Goal: Transaction & Acquisition: Purchase product/service

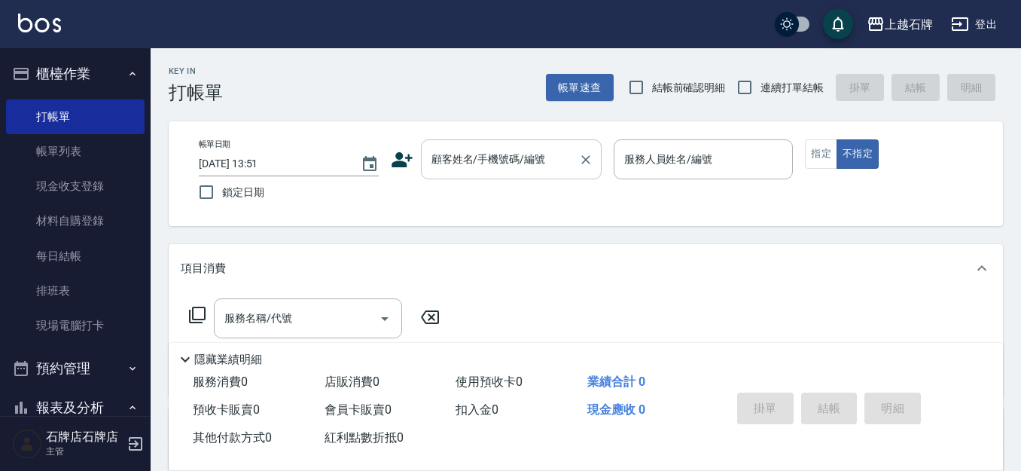
click at [508, 139] on div "顧客姓名/手機號碼/編號" at bounding box center [511, 159] width 181 height 40
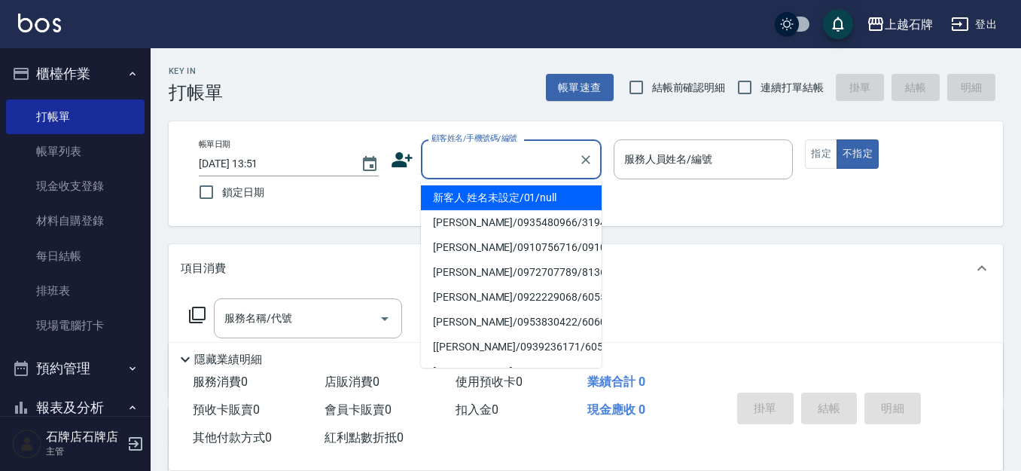
click at [574, 203] on li "新客人 姓名未設定/01/null" at bounding box center [511, 197] width 181 height 25
type input "新客人 姓名未設定/01/null"
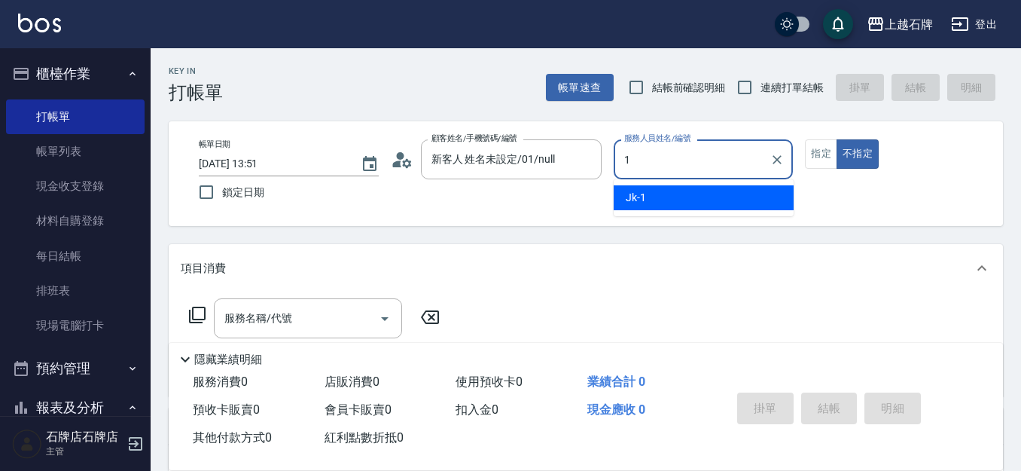
click at [688, 187] on div "Jk -1" at bounding box center [704, 197] width 180 height 25
type input "Jk-1"
click at [816, 148] on button "指定" at bounding box center [821, 153] width 32 height 29
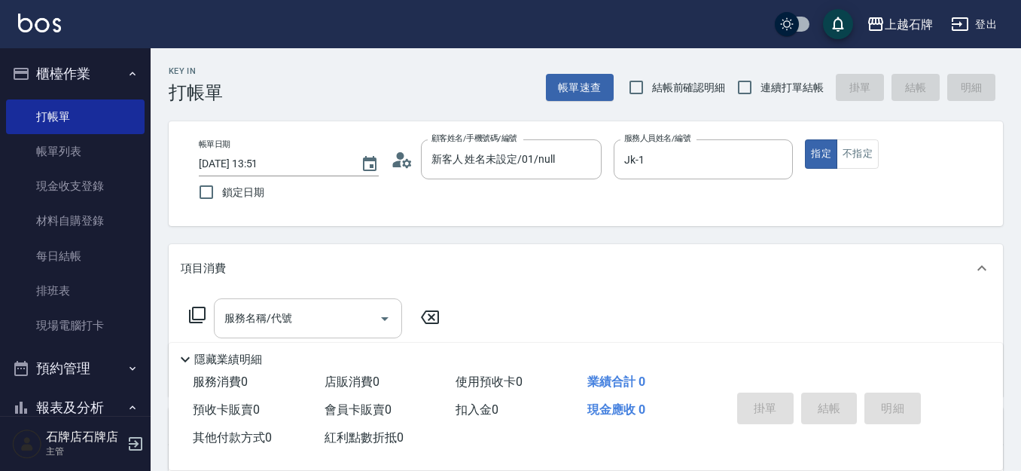
click at [343, 325] on input "服務名稱/代號" at bounding box center [297, 318] width 152 height 26
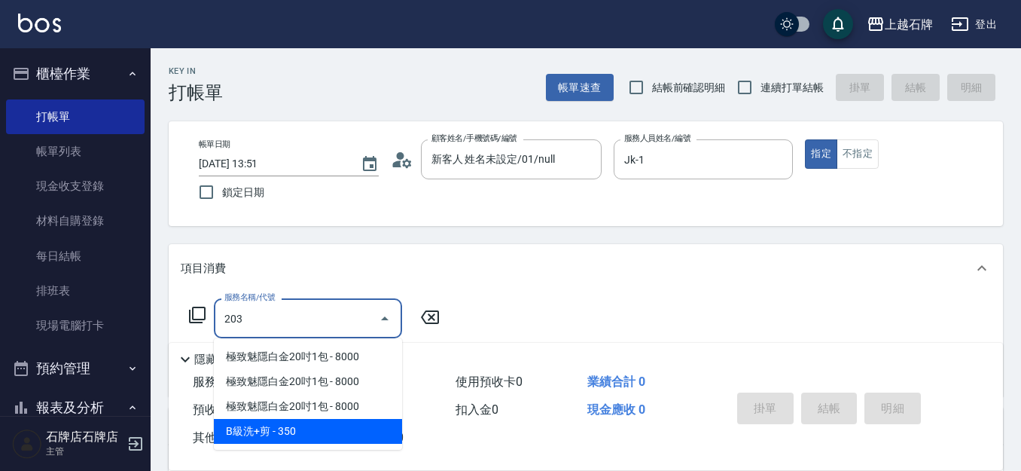
type input "203"
drag, startPoint x: 348, startPoint y: 453, endPoint x: 381, endPoint y: 425, distance: 43.3
click at [363, 450] on div "服務消費 0 店販消費 0 使用預收卡 0 業績合計 0 預收卡販賣 0 會員卡販賣 0 扣入金 0 現金應收 0 其他付款方式 0 紅利點數折抵 0 掛單 …" at bounding box center [586, 419] width 834 height 102
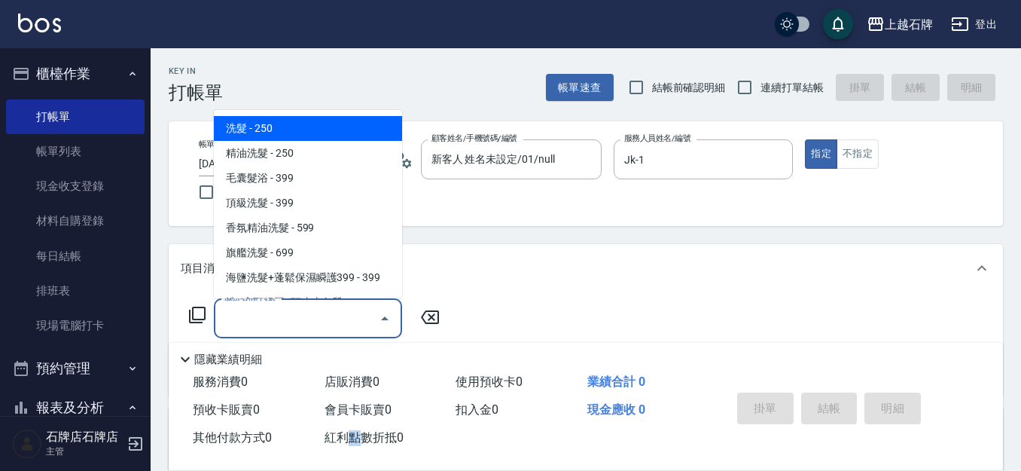
click at [260, 313] on div "服務名稱/代號 服務名稱/代號" at bounding box center [308, 318] width 188 height 40
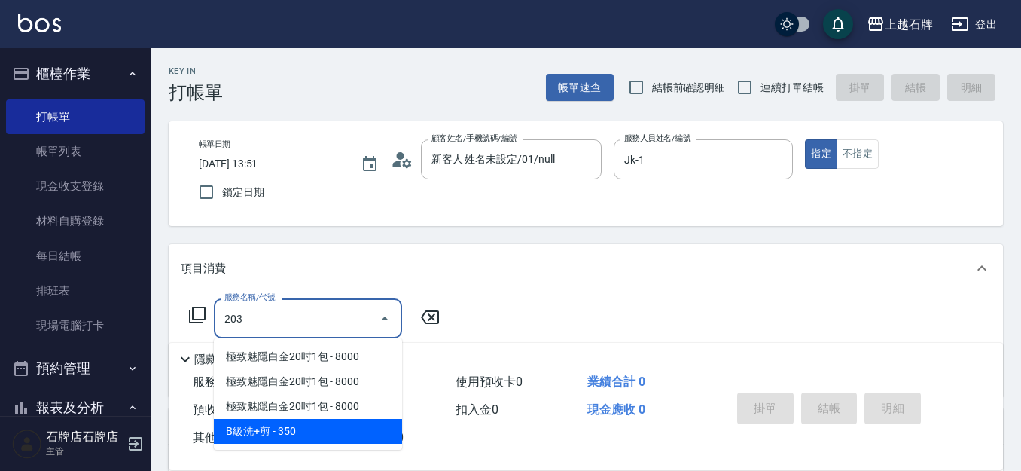
drag, startPoint x: 313, startPoint y: 438, endPoint x: 384, endPoint y: 379, distance: 92.0
click at [315, 437] on span "B級洗+剪 - 350" at bounding box center [308, 431] width 188 height 25
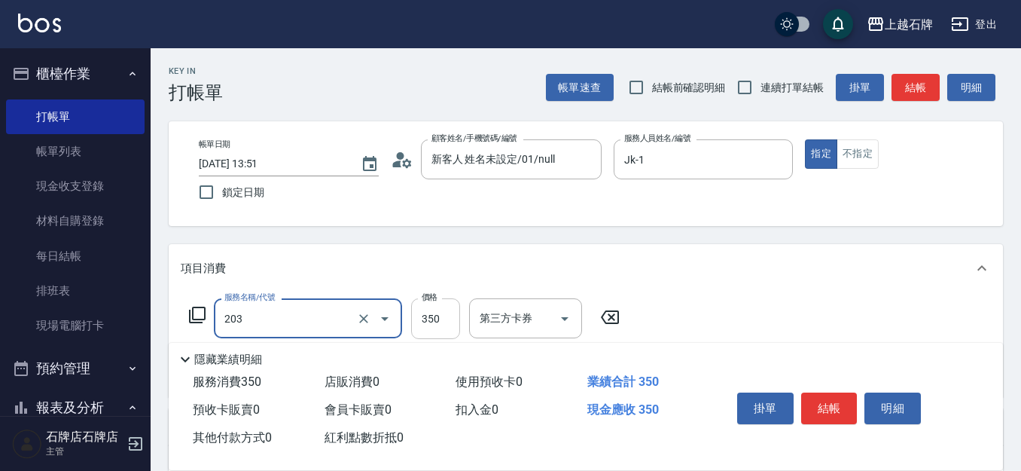
click at [441, 328] on input "350" at bounding box center [435, 318] width 49 height 41
type input "B級洗+剪(203)"
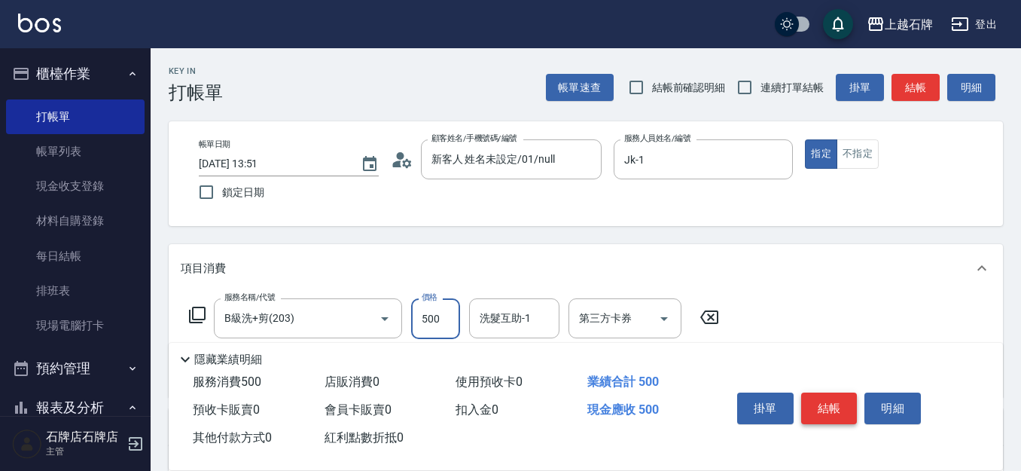
type input "500"
click at [844, 392] on button "結帳" at bounding box center [829, 408] width 56 height 32
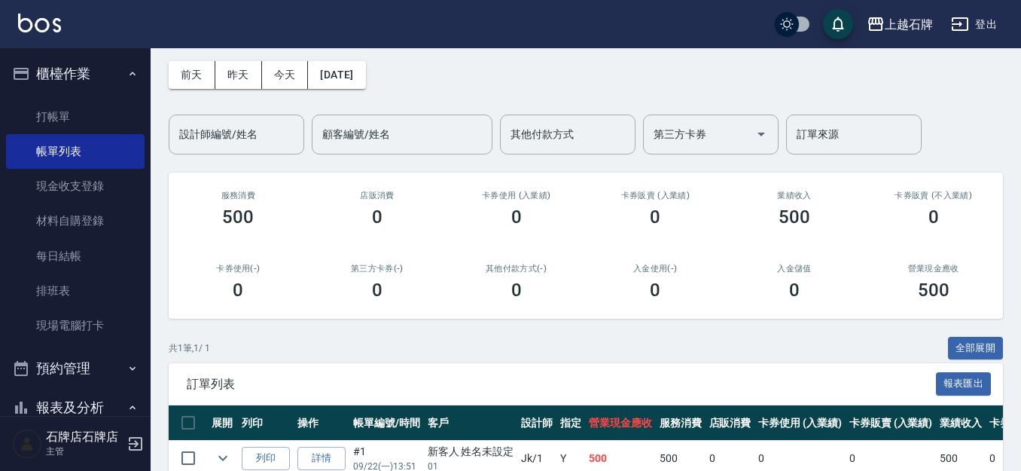
scroll to position [138, 0]
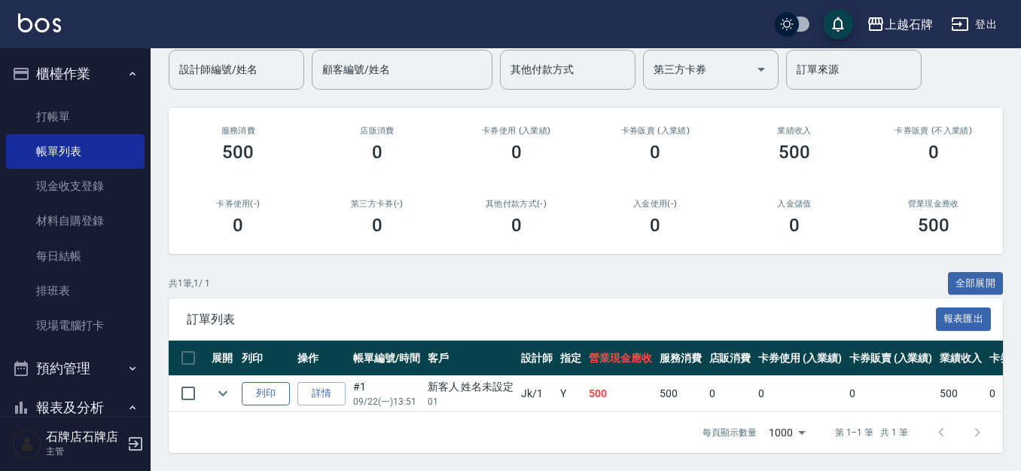
click at [271, 382] on button "列印" at bounding box center [266, 393] width 48 height 23
click at [133, 83] on button "櫃檯作業" at bounding box center [75, 73] width 139 height 39
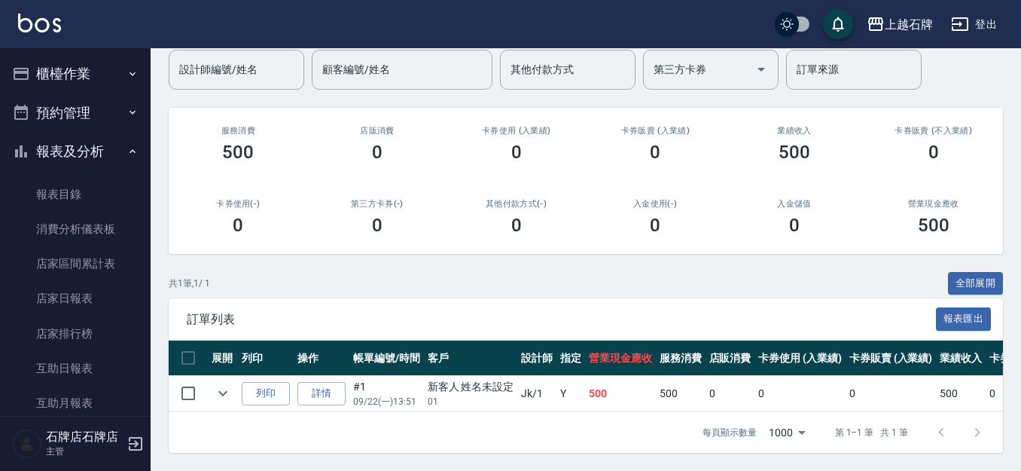
click at [90, 105] on button "預約管理" at bounding box center [75, 112] width 139 height 39
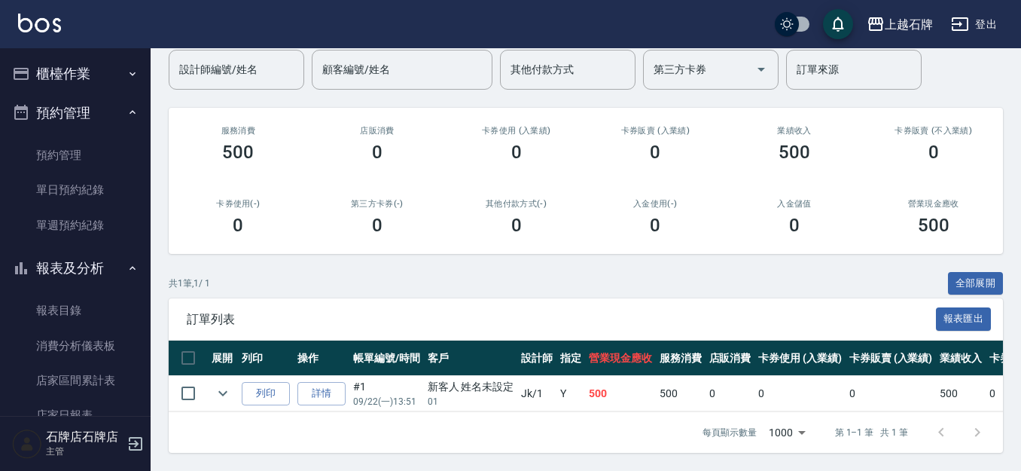
click at [95, 78] on button "櫃檯作業" at bounding box center [75, 73] width 139 height 39
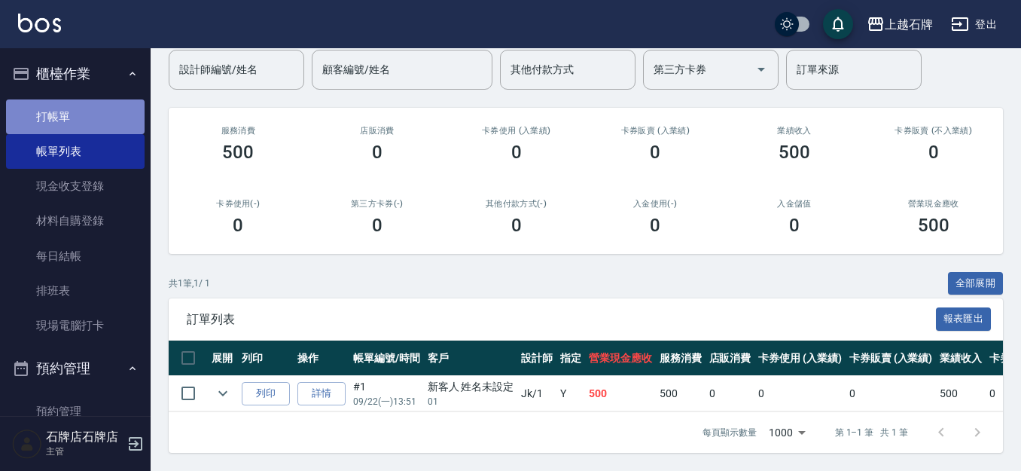
click at [87, 122] on link "打帳單" at bounding box center [75, 116] width 139 height 35
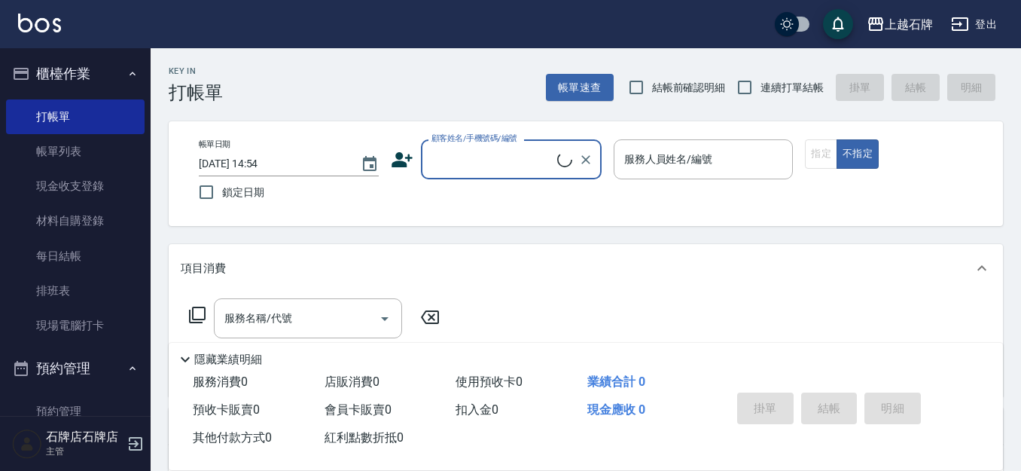
click at [453, 169] on input "顧客姓名/手機號碼/編號" at bounding box center [493, 159] width 130 height 26
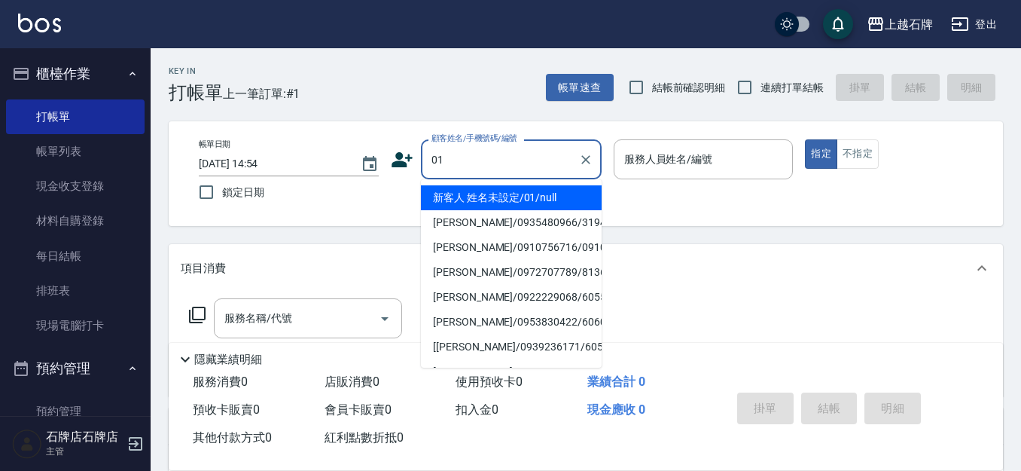
type input "01"
type input "+"
type input "新客人 姓名未設定/01/null"
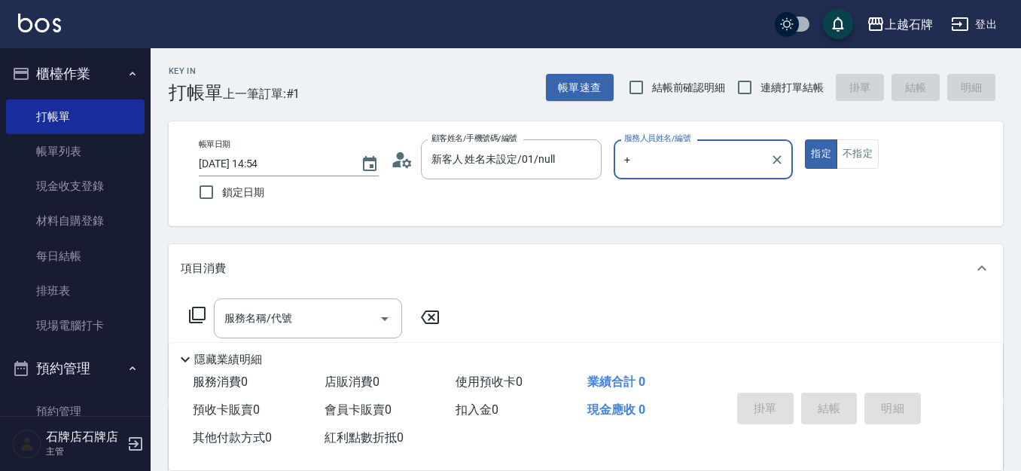
type input "+"
click at [805, 139] on button "指定" at bounding box center [821, 153] width 32 height 29
type button "true"
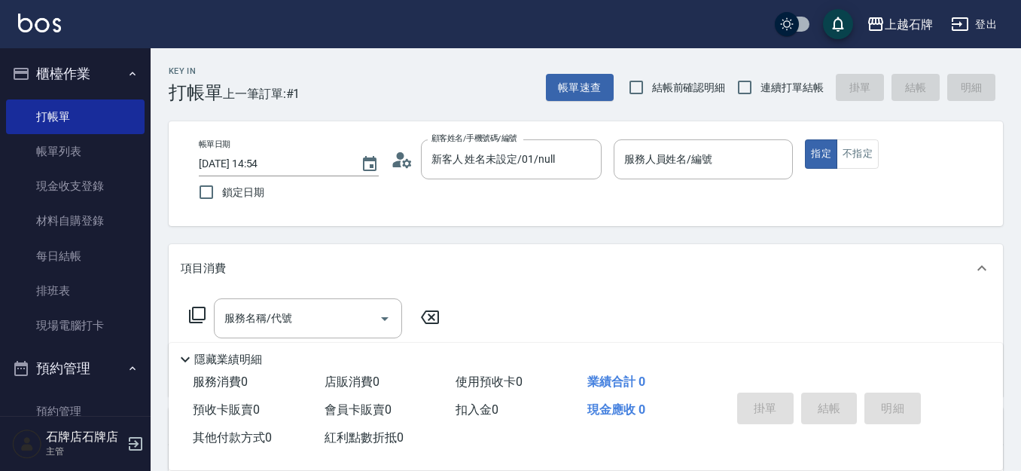
click at [732, 139] on div "帳單日期 [DATE] 14:54 鎖定日期 顧客姓名/手機號碼/編號 新客人 姓名未設定/01/null 顧客姓名/手機號碼/編號 服務人員姓名/編號 服務…" at bounding box center [586, 173] width 834 height 105
click at [730, 142] on div "服務人員姓名/編號" at bounding box center [704, 159] width 180 height 40
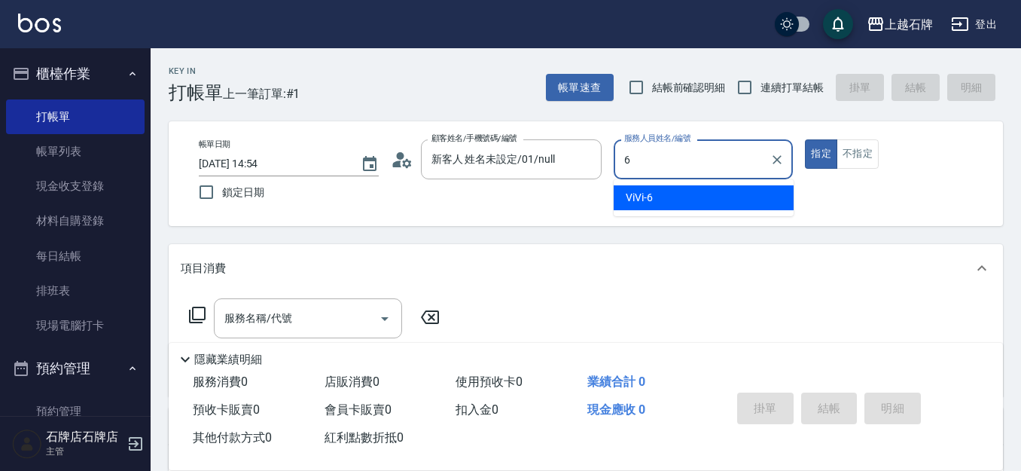
type input "ViVi-6"
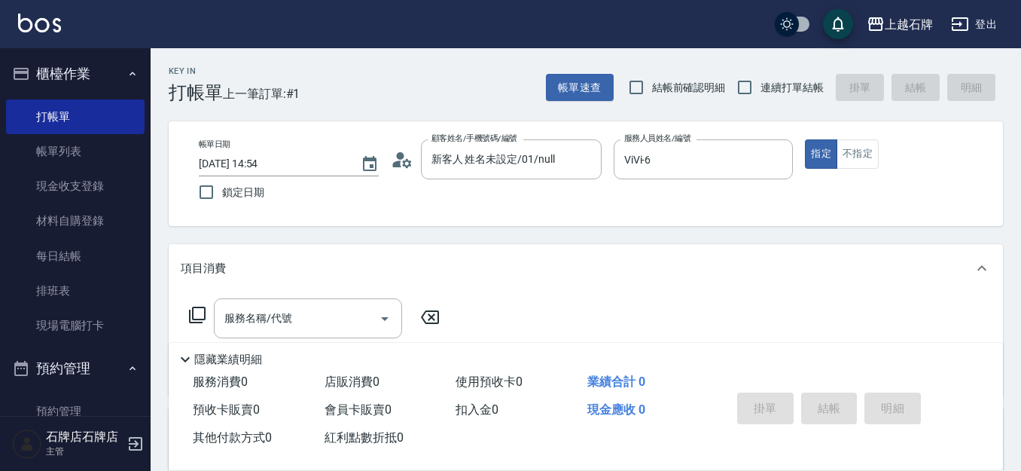
drag, startPoint x: 191, startPoint y: 309, endPoint x: 199, endPoint y: 299, distance: 12.8
click at [197, 304] on div "服務名稱/代號 服務名稱/代號" at bounding box center [315, 318] width 268 height 40
click at [194, 316] on icon at bounding box center [197, 314] width 17 height 17
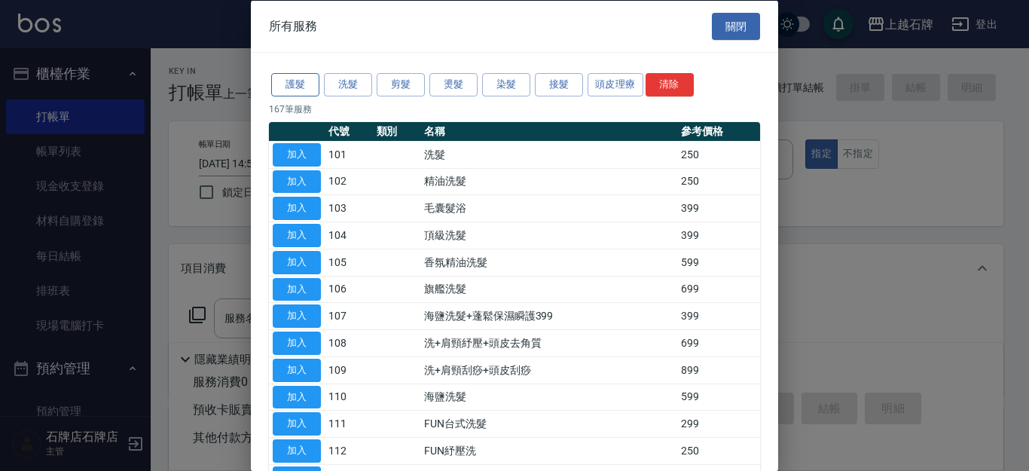
click at [293, 83] on button "護髮" at bounding box center [295, 84] width 48 height 23
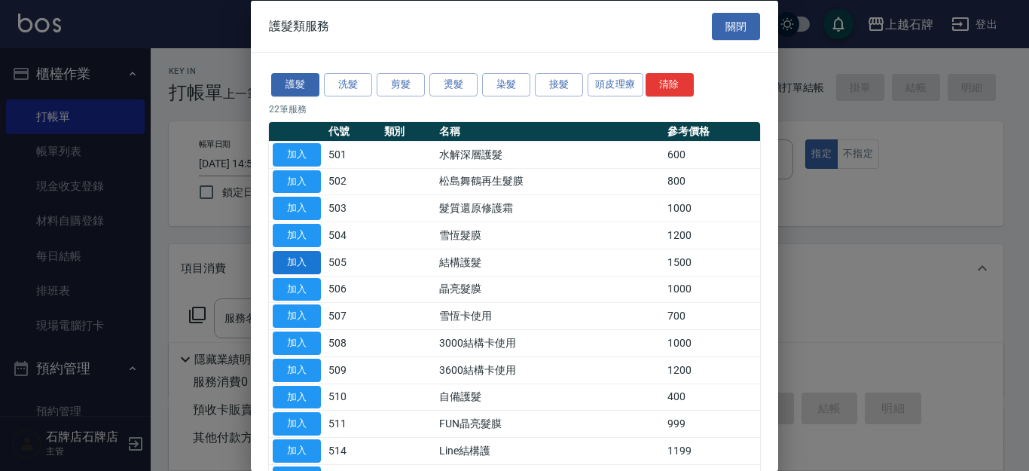
click at [303, 267] on button "加入" at bounding box center [297, 261] width 48 height 23
type input "結構護髮(505)"
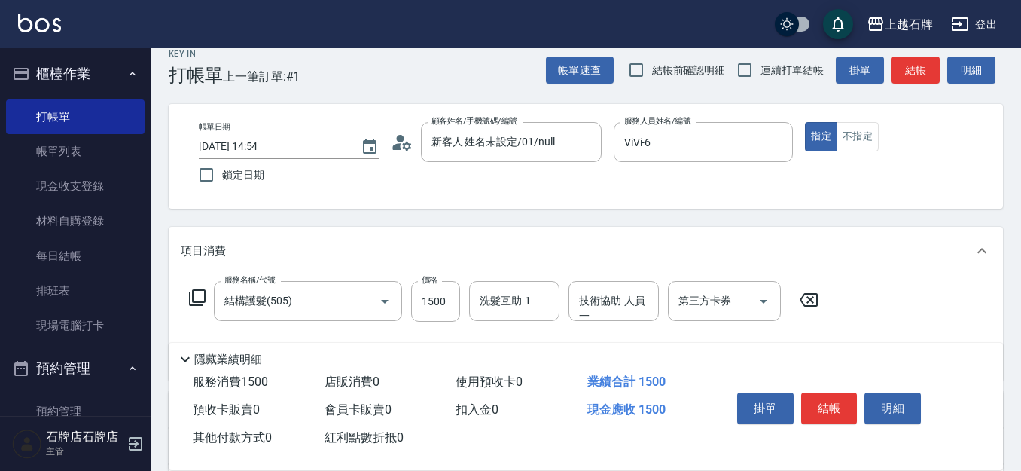
scroll to position [75, 0]
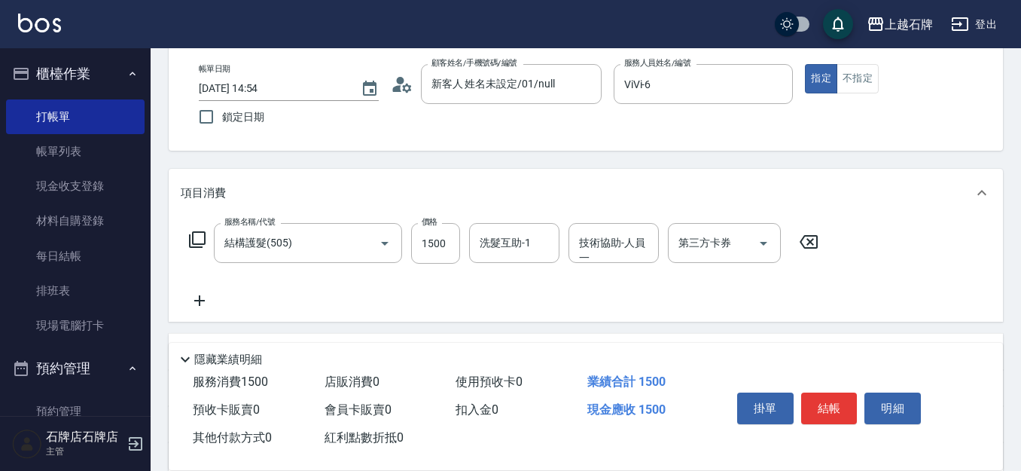
click at [482, 243] on input "洗髮互助-1" at bounding box center [514, 243] width 77 height 26
type input "[PERSON_NAME]-20"
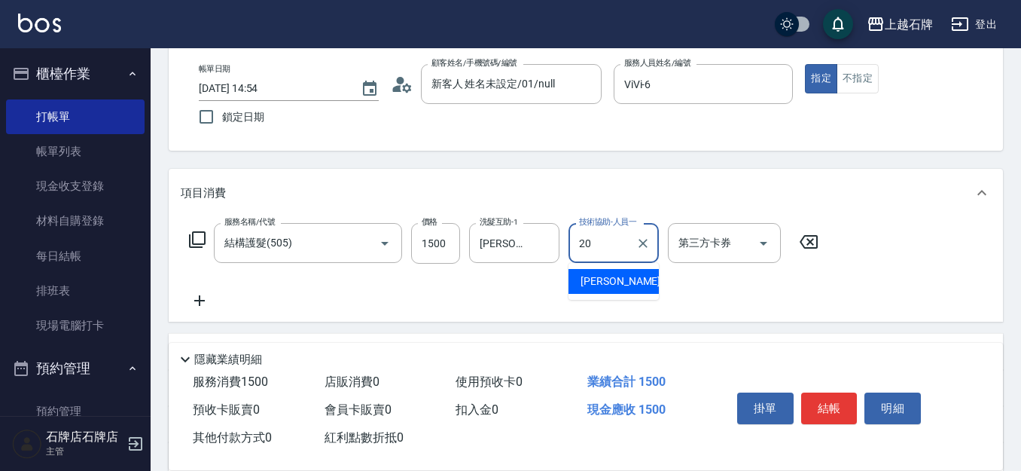
type input "[PERSON_NAME]-20"
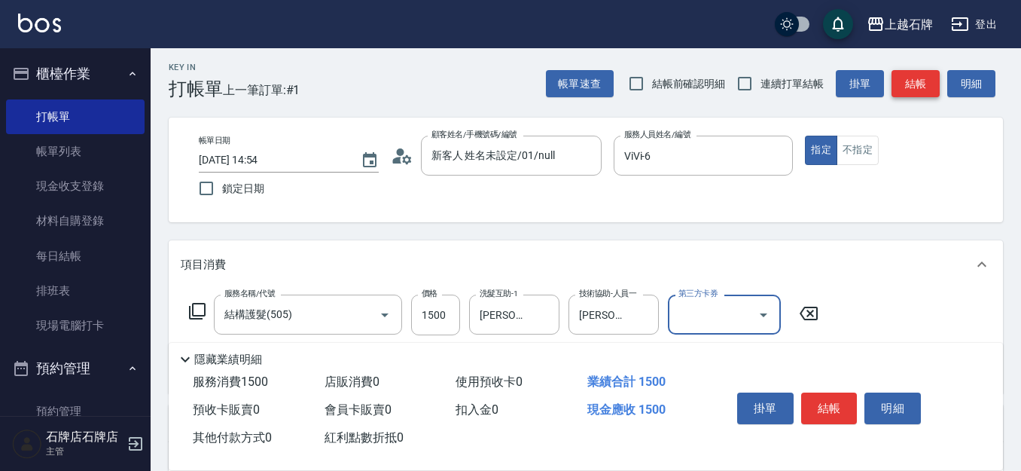
scroll to position [0, 0]
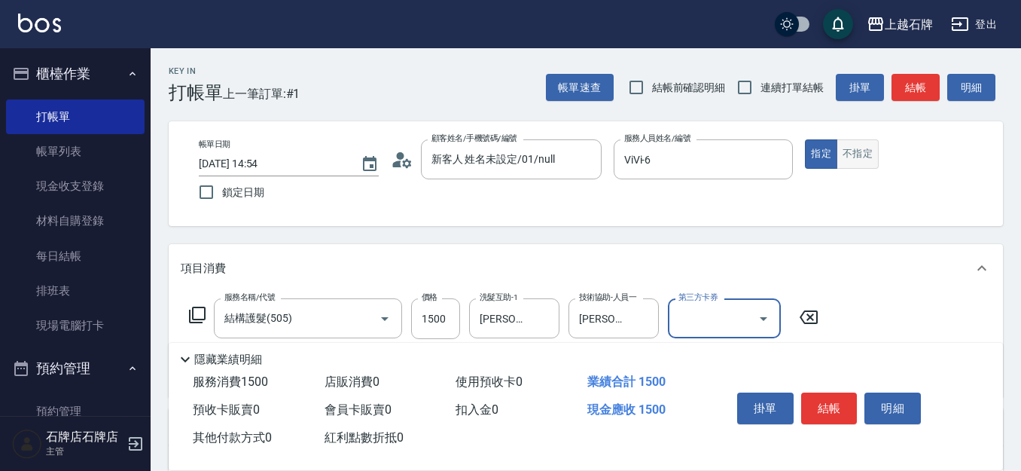
click at [848, 157] on button "不指定" at bounding box center [858, 153] width 42 height 29
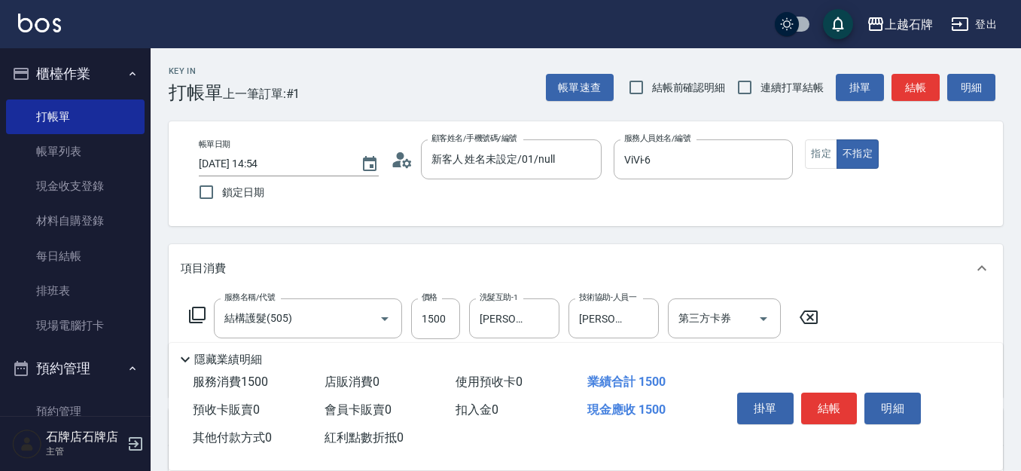
click at [900, 63] on div "Key In 打帳單 上一筆訂單:#1 帳單速查 結帳前確認明細 連續打單結帳 掛單 結帳 明細" at bounding box center [577, 75] width 852 height 55
click at [911, 78] on button "結帳" at bounding box center [916, 88] width 48 height 28
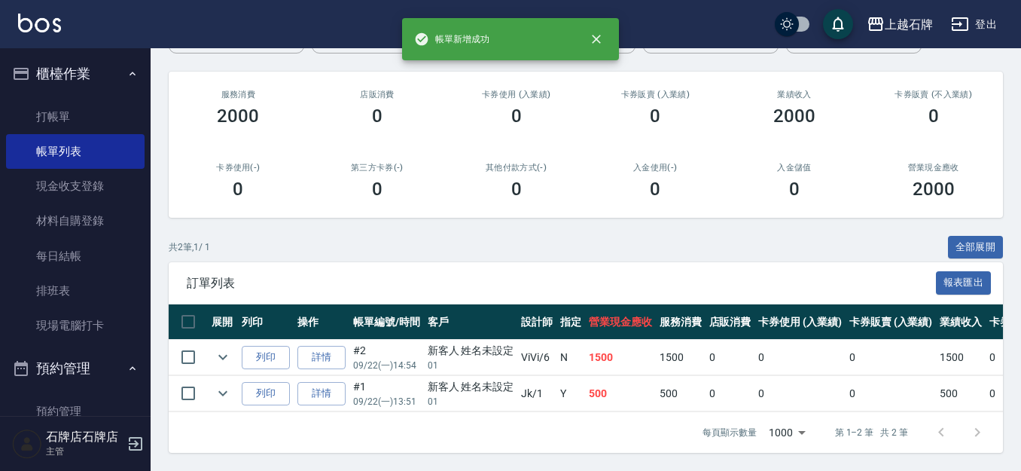
scroll to position [174, 0]
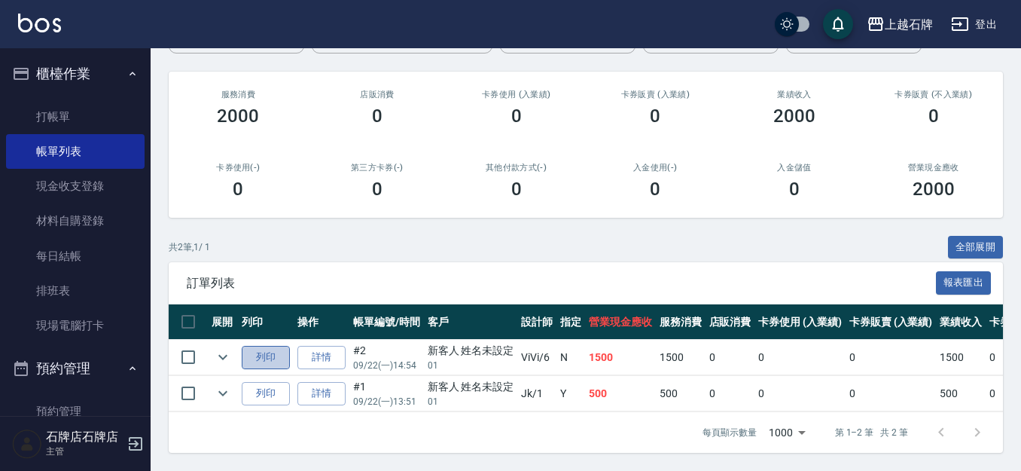
click at [276, 346] on button "列印" at bounding box center [266, 357] width 48 height 23
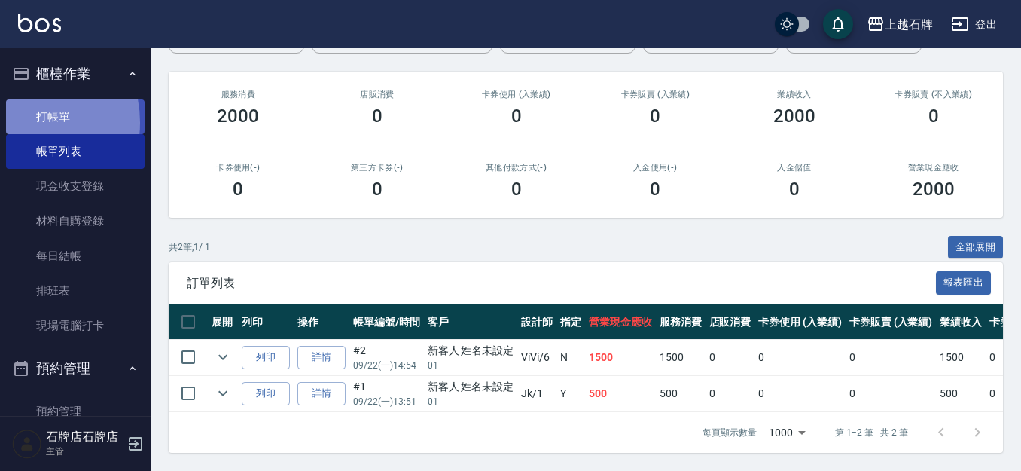
click at [20, 122] on link "打帳單" at bounding box center [75, 116] width 139 height 35
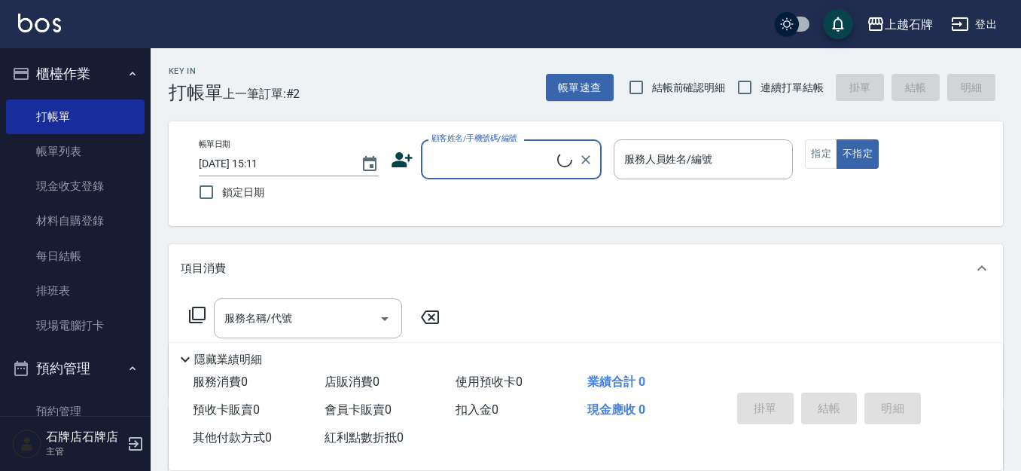
click at [487, 149] on input "顧客姓名/手機號碼/編號" at bounding box center [493, 159] width 130 height 26
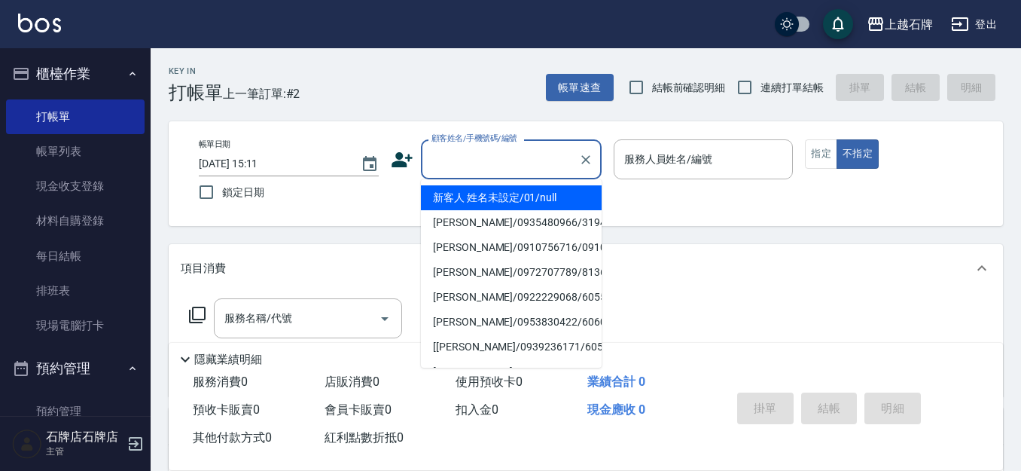
drag, startPoint x: 569, startPoint y: 197, endPoint x: 636, endPoint y: 158, distance: 77.2
click at [569, 197] on li "新客人 姓名未設定/01/null" at bounding box center [511, 197] width 181 height 25
type input "新客人 姓名未設定/01/null"
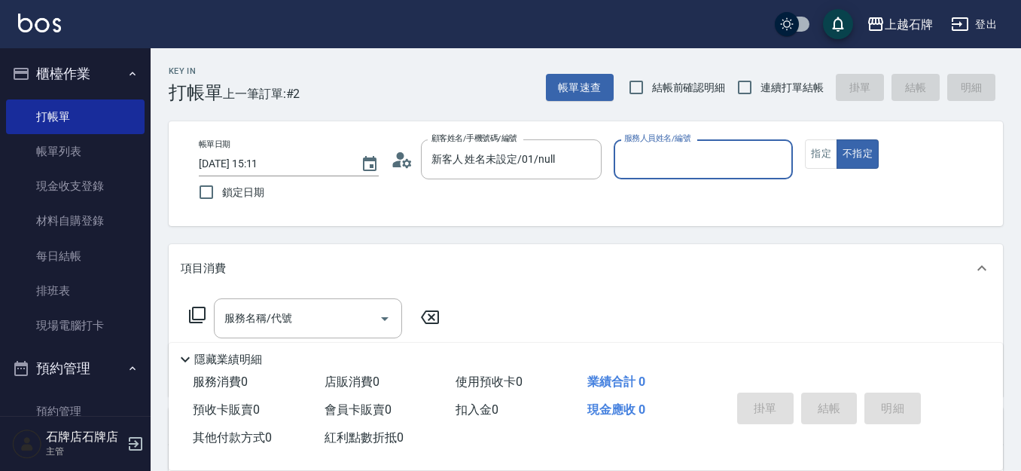
click at [642, 160] on input "服務人員姓名/編號" at bounding box center [703, 159] width 166 height 26
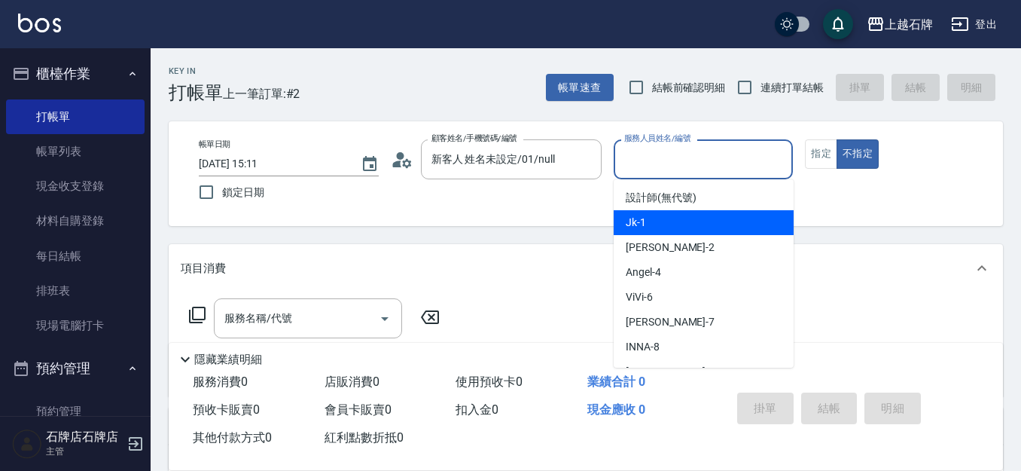
drag, startPoint x: 686, startPoint y: 218, endPoint x: 767, endPoint y: 203, distance: 82.7
click at [688, 218] on div "Jk -1" at bounding box center [704, 222] width 180 height 25
type input "Jk-1"
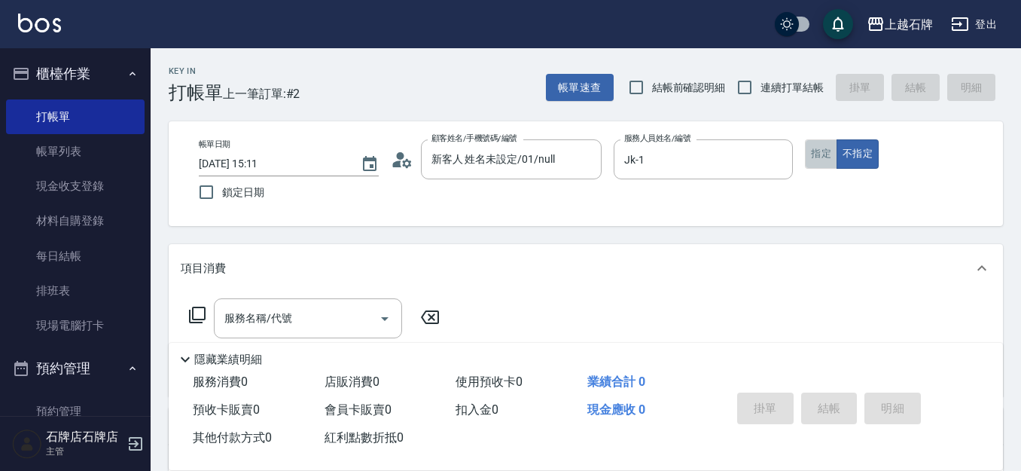
click at [813, 150] on button "指定" at bounding box center [821, 153] width 32 height 29
click at [322, 313] on input "服務名稱/代號" at bounding box center [297, 318] width 152 height 26
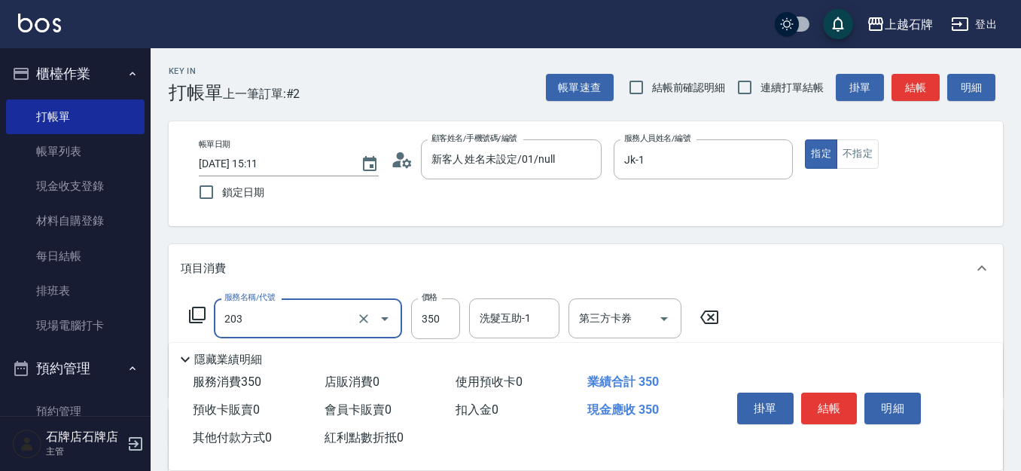
type input "B級洗+剪(203)"
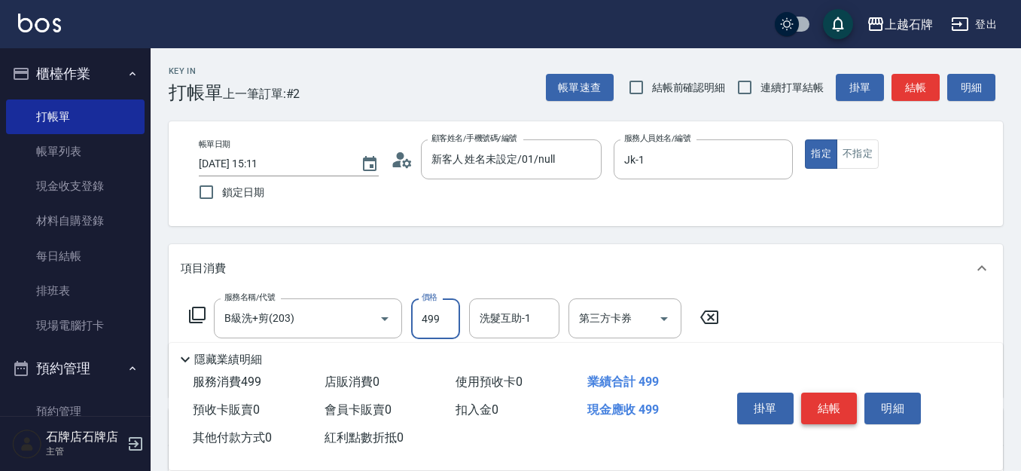
type input "499"
click at [826, 414] on button "結帳" at bounding box center [829, 408] width 56 height 32
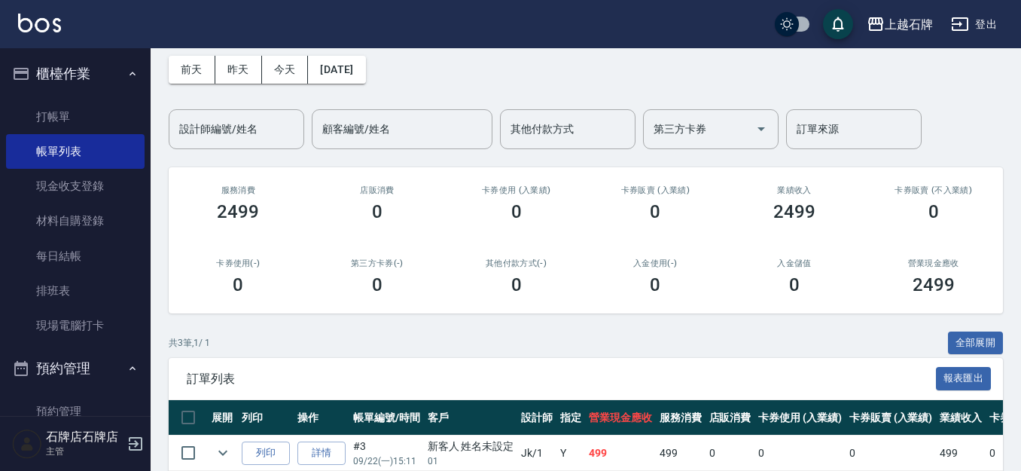
scroll to position [151, 0]
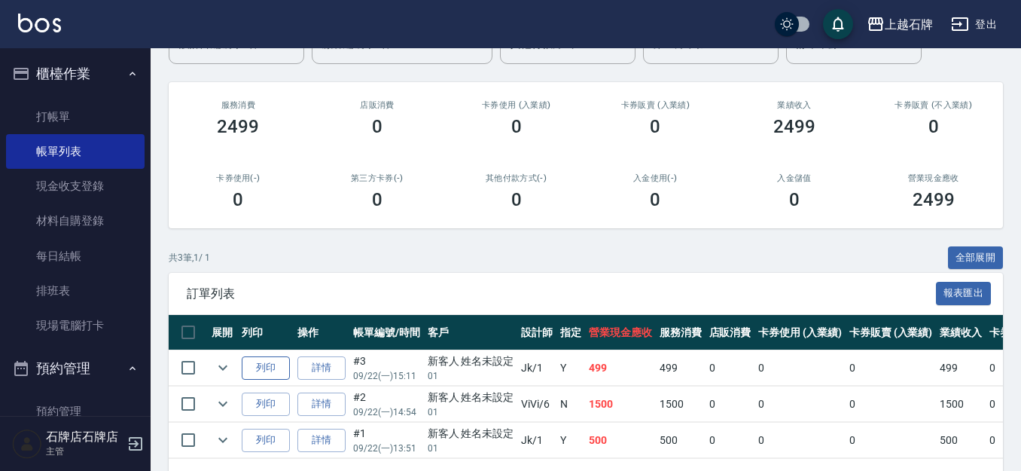
click at [257, 364] on button "列印" at bounding box center [266, 367] width 48 height 23
